Goal: Check status: Check status

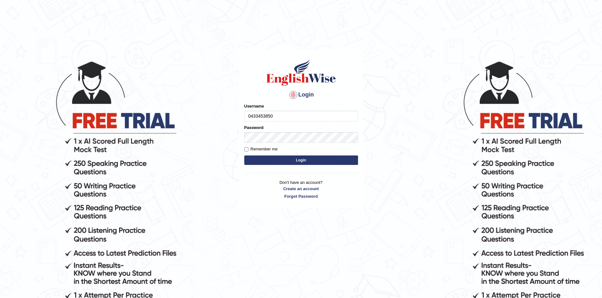
type input "0433453850"
click at [244, 156] on button "Login" at bounding box center [301, 160] width 114 height 9
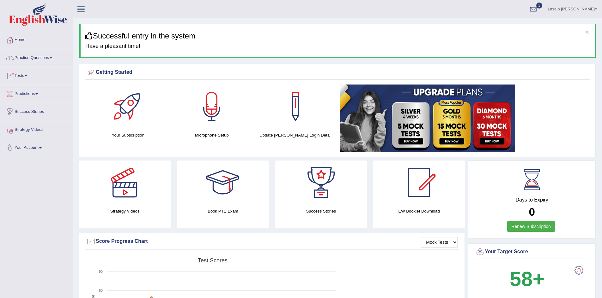
click at [25, 75] on link "Tests" at bounding box center [36, 75] width 72 height 16
click at [29, 115] on link "History" at bounding box center [41, 112] width 59 height 11
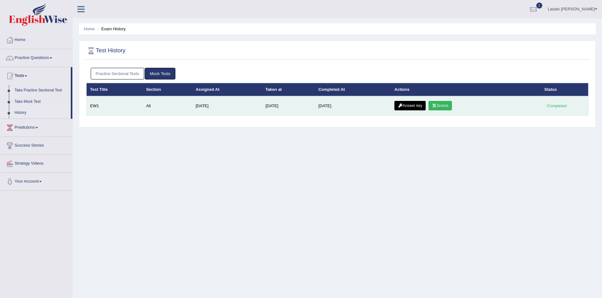
click at [442, 105] on link "Scores" at bounding box center [439, 105] width 23 height 9
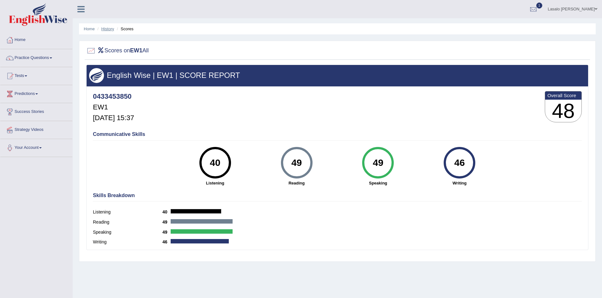
click at [110, 30] on link "History" at bounding box center [107, 29] width 13 height 5
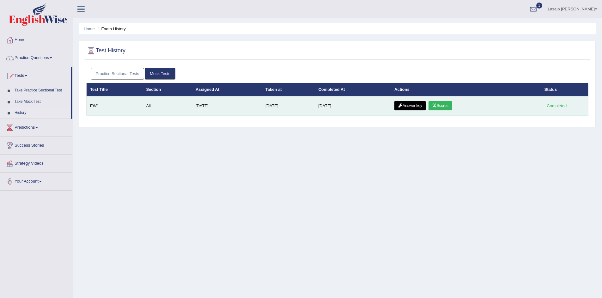
click at [409, 105] on link "Answer key" at bounding box center [409, 105] width 31 height 9
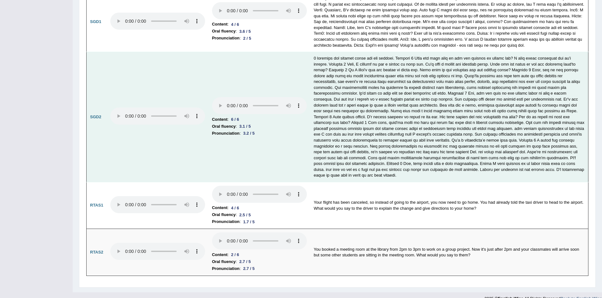
scroll to position [1782, 0]
